Goal: Task Accomplishment & Management: Manage account settings

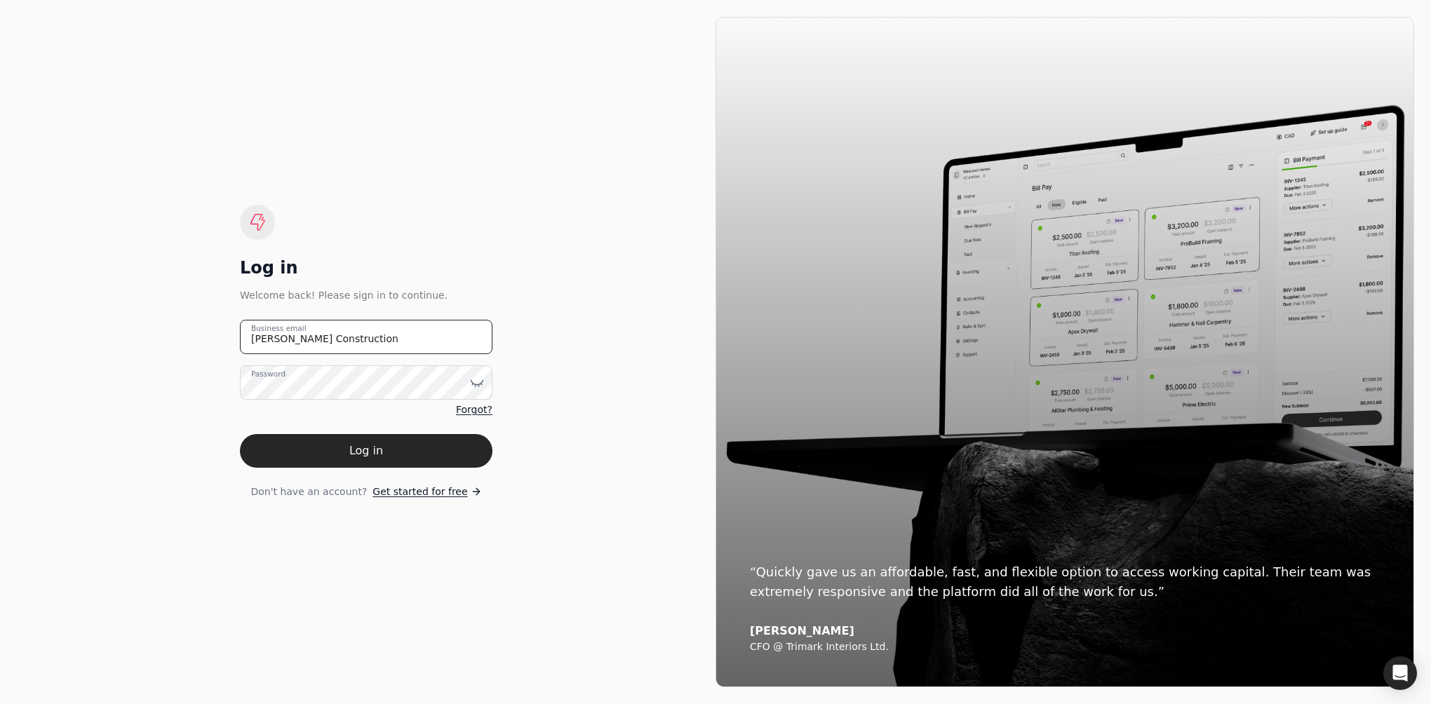
click at [370, 345] on email "[PERSON_NAME] Construction" at bounding box center [366, 337] width 252 height 34
type email "J"
type email "[EMAIL_ADDRESS][PERSON_NAME][DOMAIN_NAME]"
click at [374, 454] on button "Log in" at bounding box center [366, 451] width 252 height 34
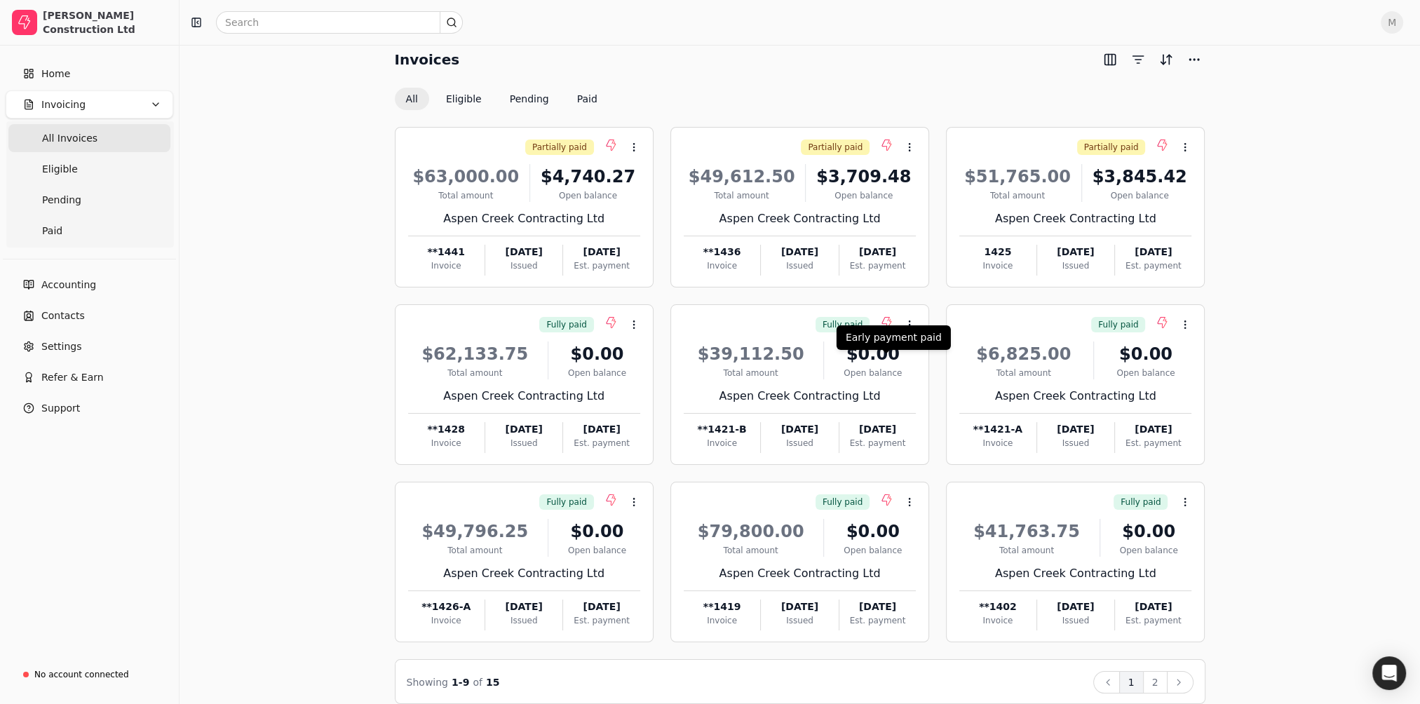
scroll to position [55, 0]
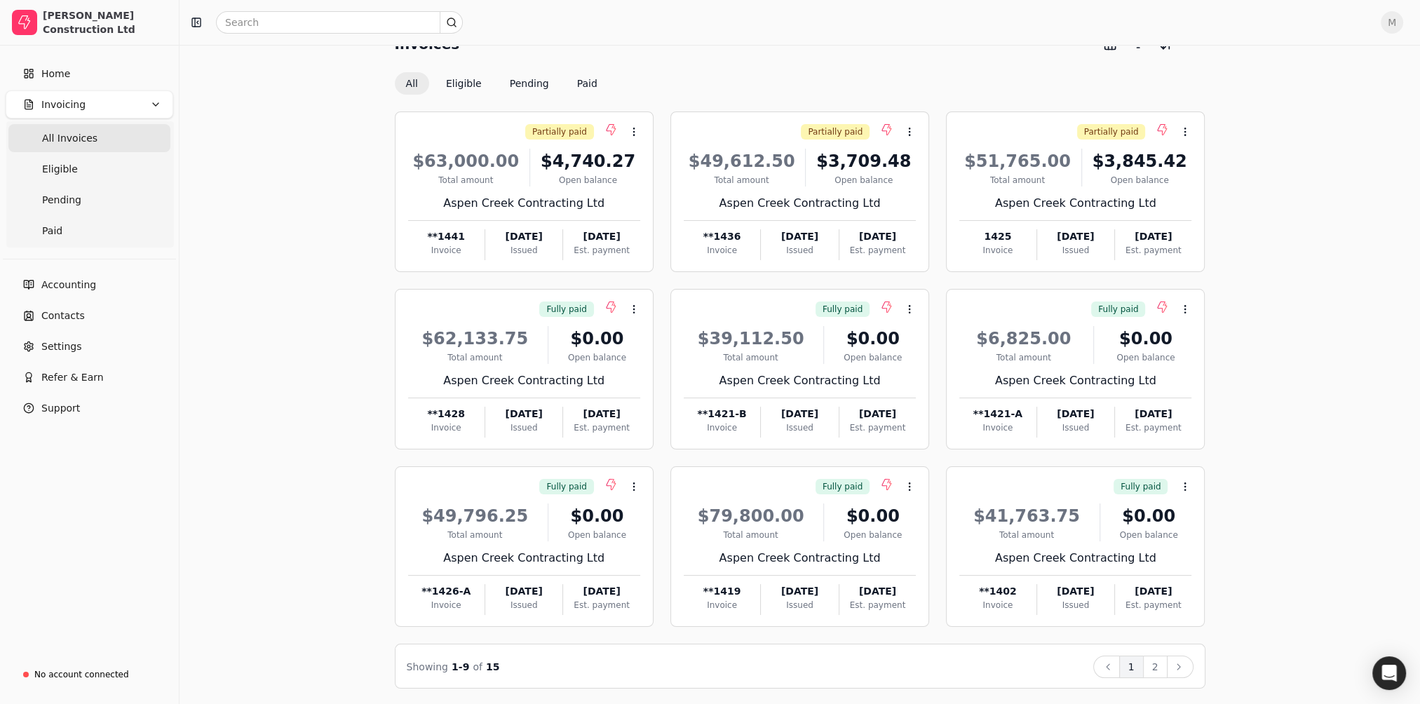
click at [1397, 28] on span "M" at bounding box center [1392, 22] width 22 height 22
click at [1317, 105] on span "Sign Out" at bounding box center [1306, 105] width 42 height 15
